Goal: Ask a question

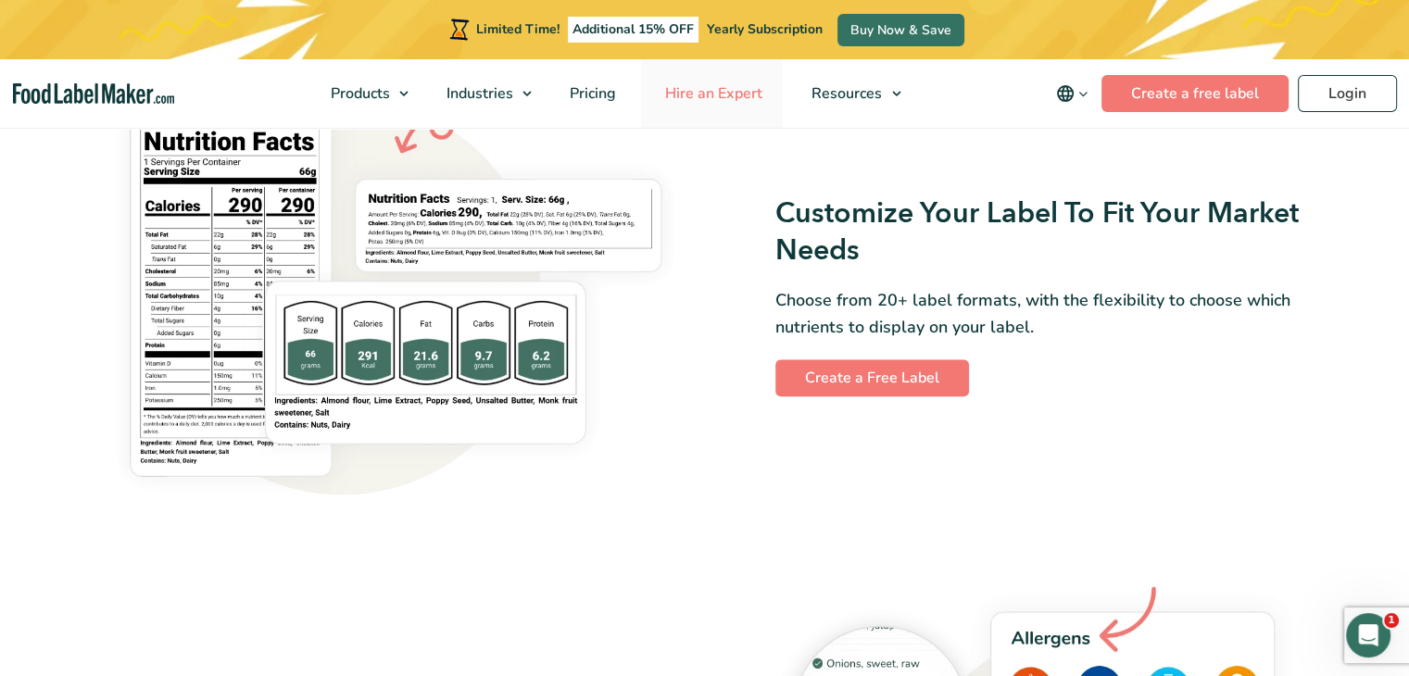
click at [735, 98] on span "Hire an Expert" at bounding box center [712, 93] width 105 height 20
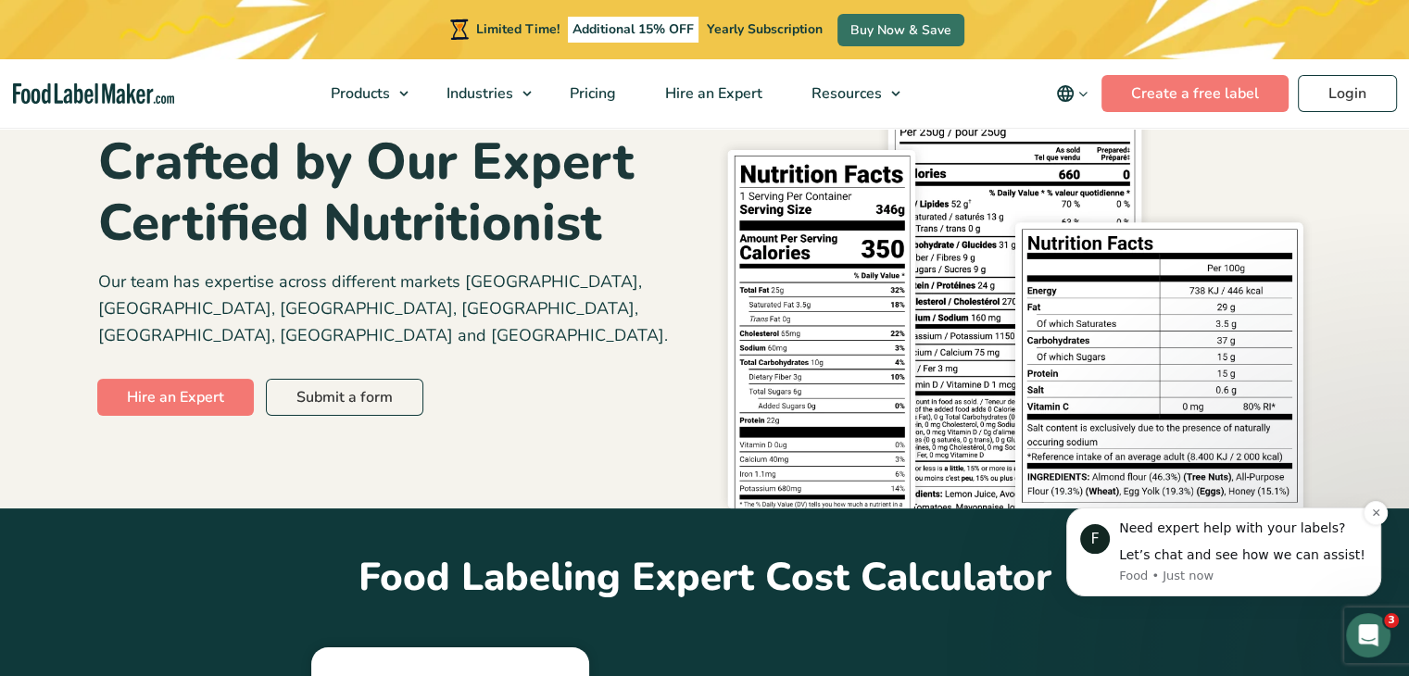
click at [1181, 573] on p "Food • Just now" at bounding box center [1243, 576] width 248 height 17
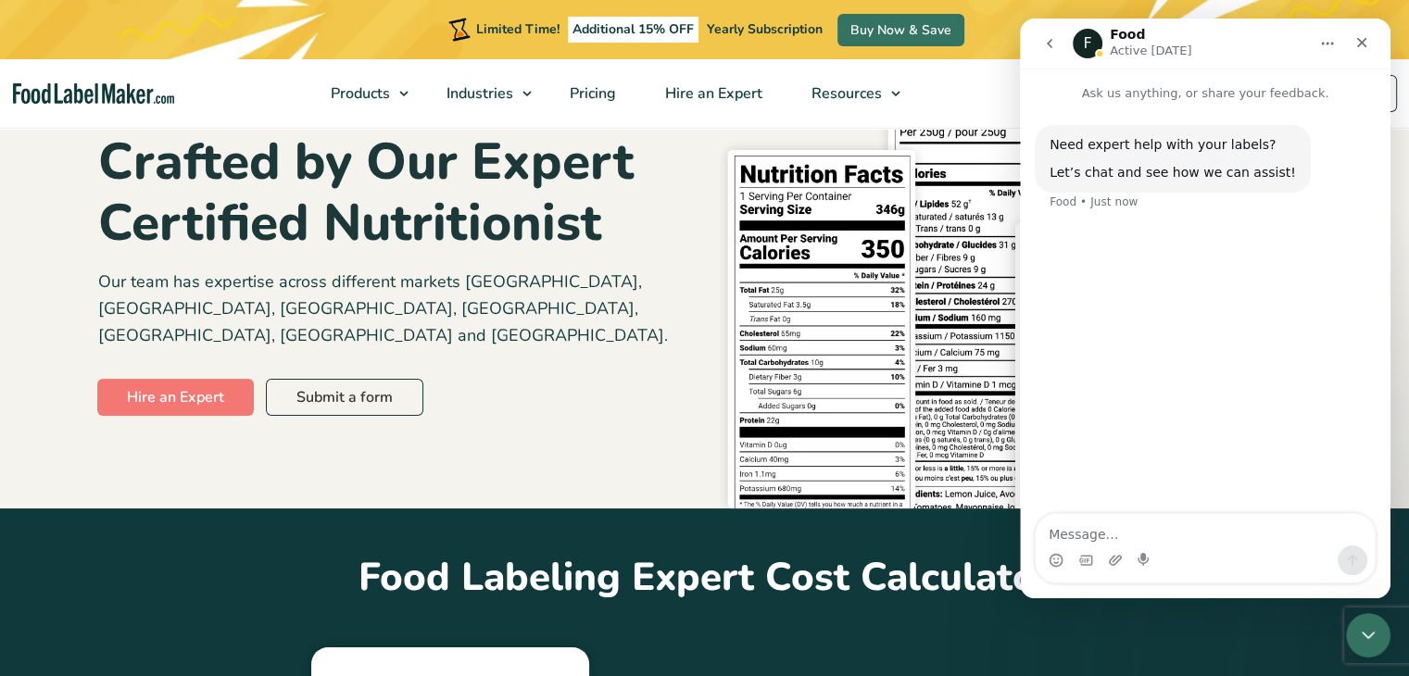
click at [1097, 534] on textarea "Message…" at bounding box center [1205, 529] width 339 height 31
type textarea "tell them to call 813-733-14412"
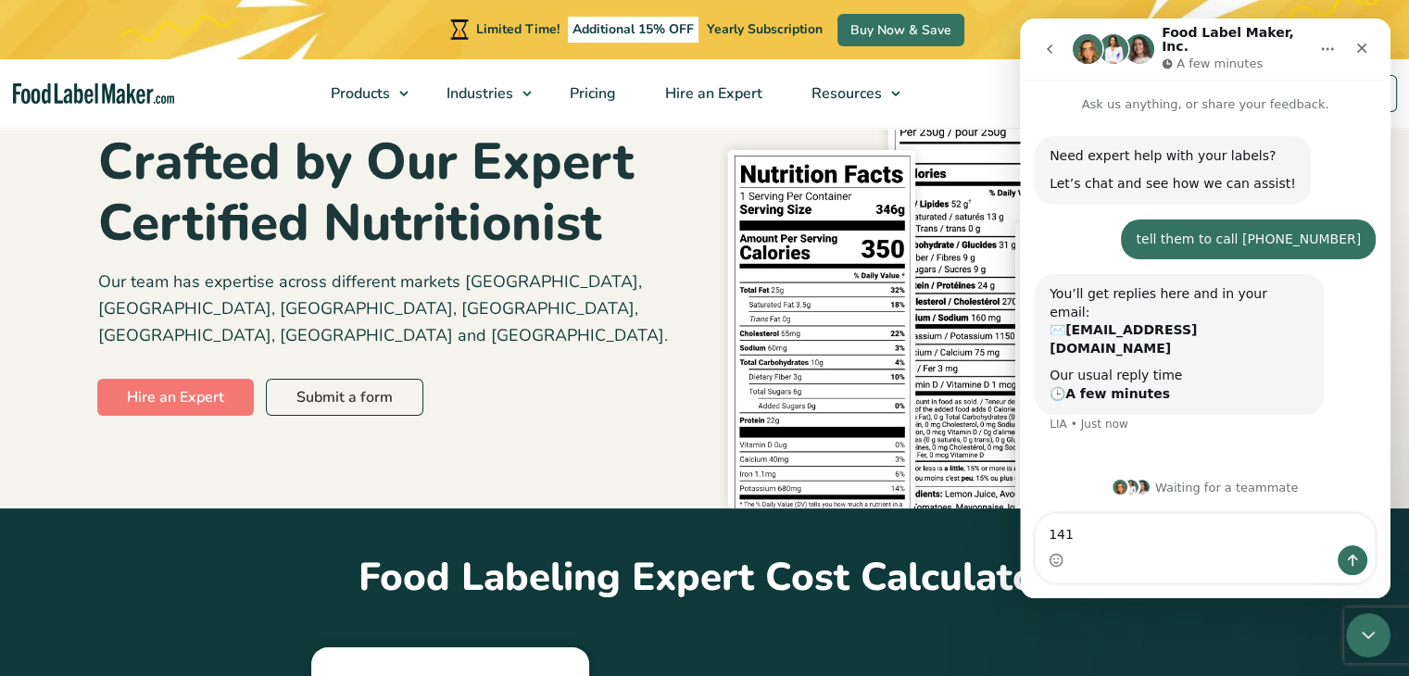
type textarea "1412"
type textarea "i am trying to call no one answering"
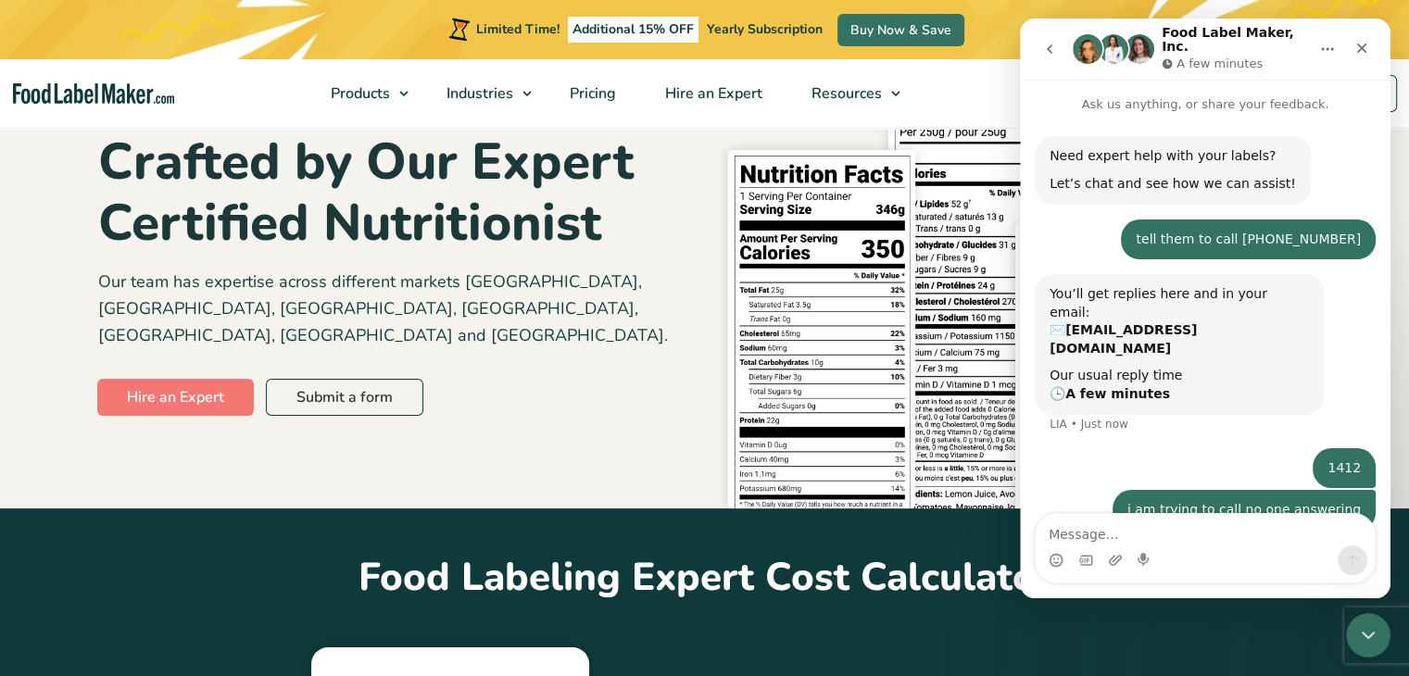
scroll to position [41, 0]
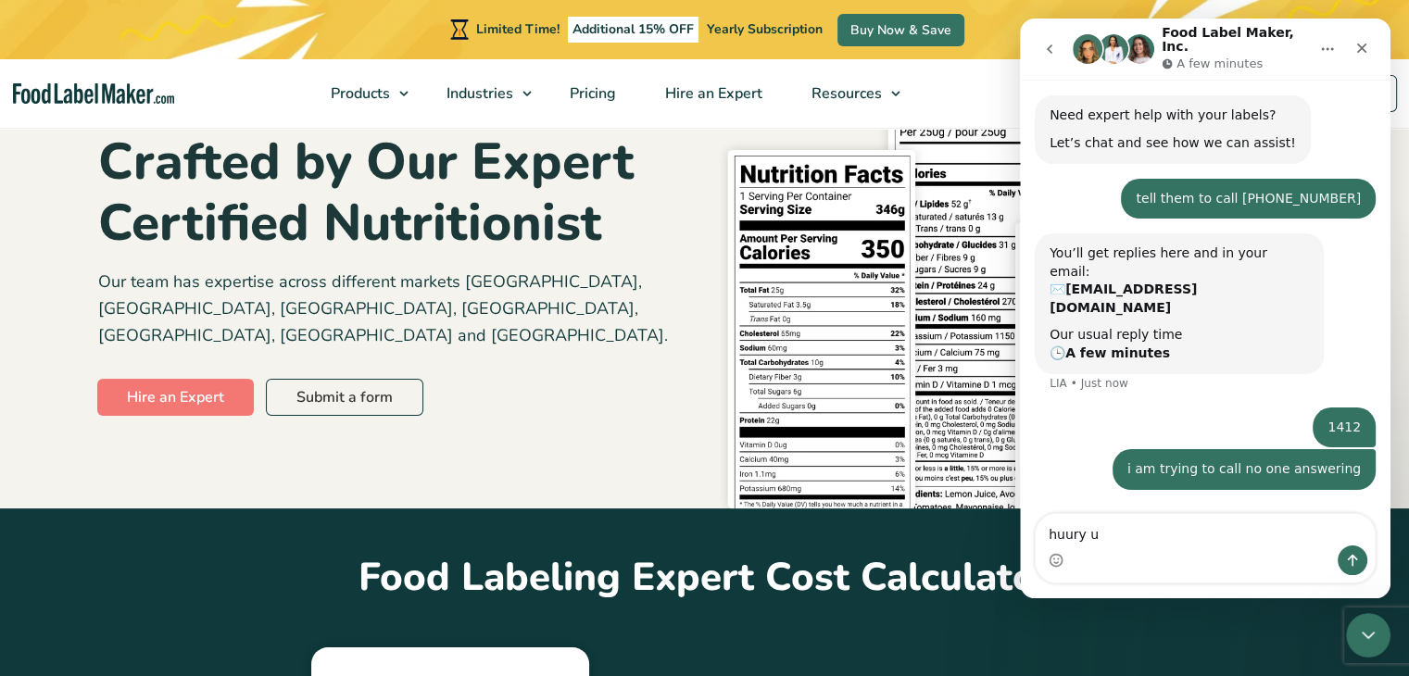
type textarea "huury up"
